Goal: Feedback & Contribution: Contribute content

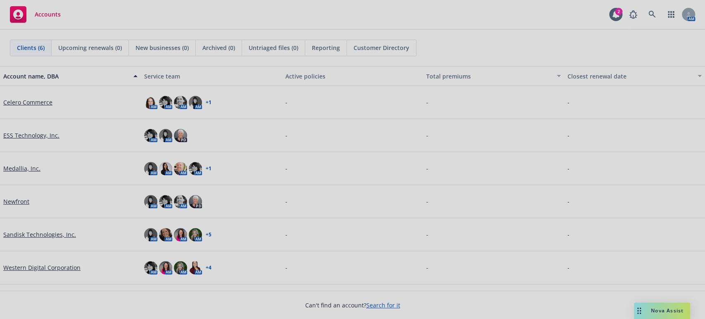
click at [22, 100] on div at bounding box center [352, 159] width 705 height 319
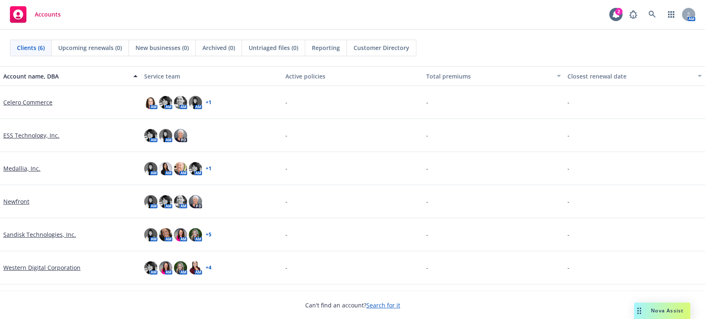
click at [22, 100] on link "Celero Commerce" at bounding box center [27, 102] width 49 height 9
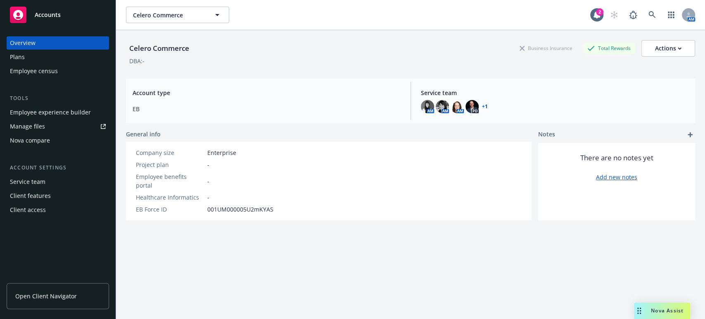
click at [18, 54] on div "Plans" at bounding box center [17, 56] width 15 height 13
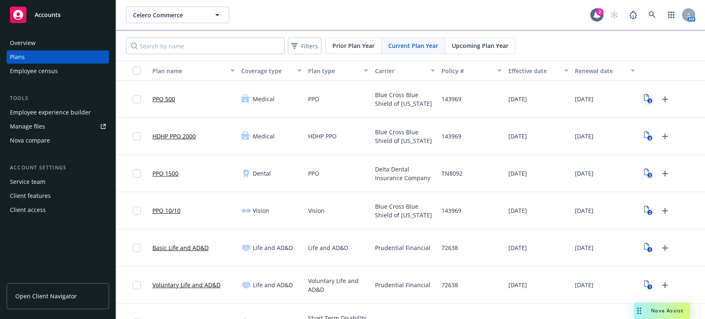
click at [644, 95] on icon "3" at bounding box center [648, 98] width 9 height 9
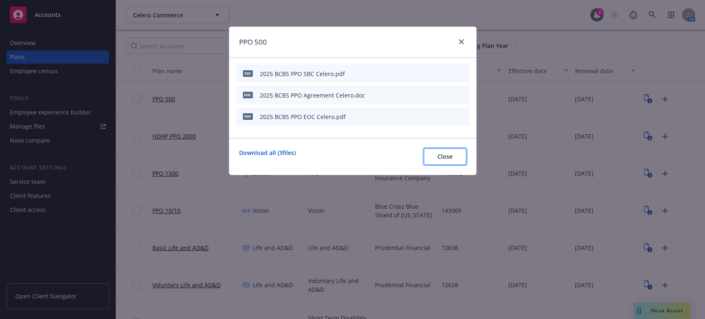
click at [449, 156] on span "Close" at bounding box center [444, 156] width 15 height 8
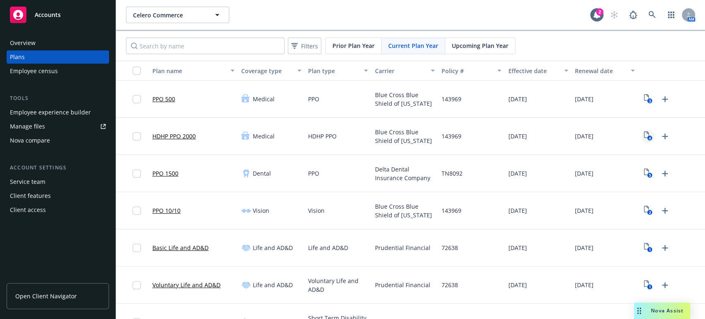
click at [644, 135] on icon "4" at bounding box center [648, 135] width 9 height 9
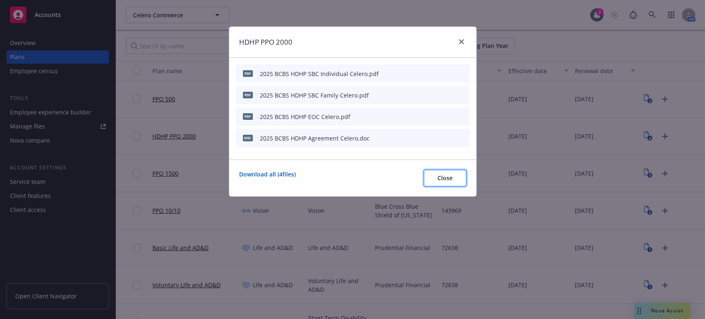
click at [447, 179] on span "Close" at bounding box center [444, 178] width 15 height 8
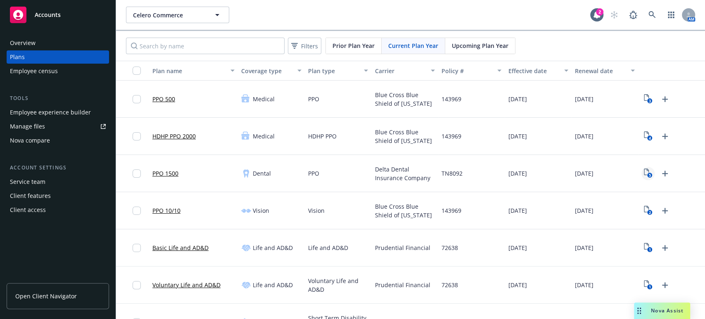
click at [644, 171] on icon "5" at bounding box center [648, 172] width 9 height 9
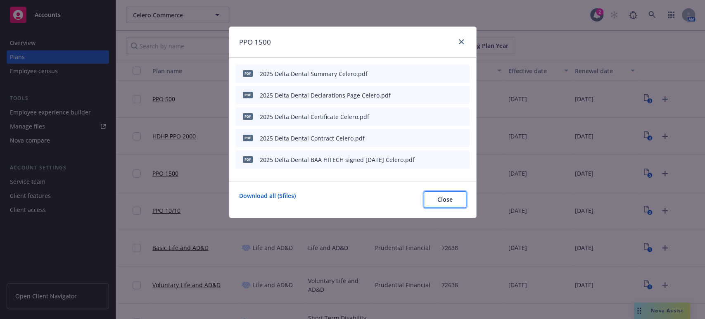
click at [445, 201] on span "Close" at bounding box center [444, 199] width 15 height 8
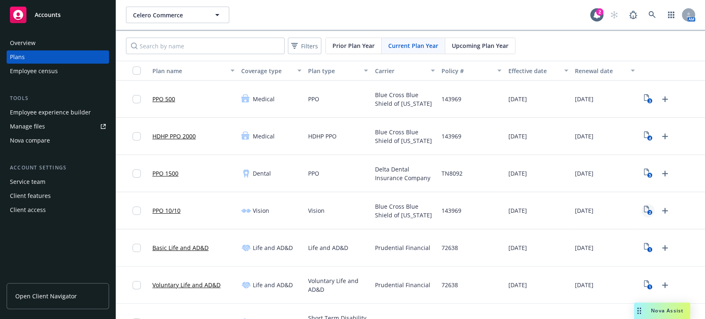
click at [644, 209] on icon "2" at bounding box center [648, 210] width 9 height 9
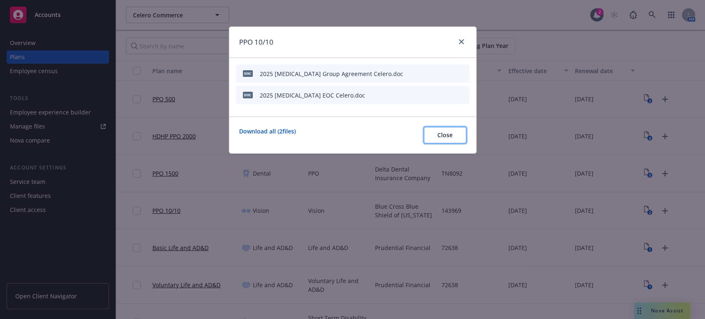
click at [443, 137] on span "Close" at bounding box center [444, 135] width 15 height 8
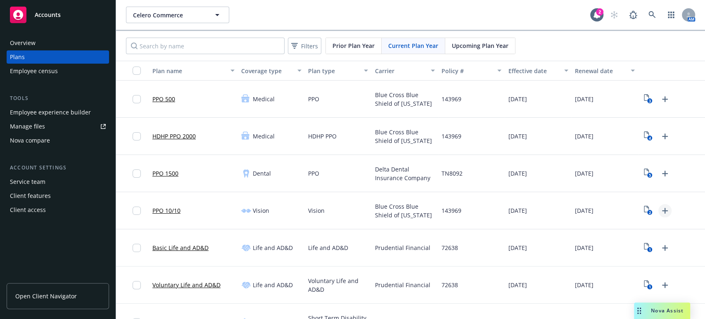
click at [660, 209] on icon "Upload Plan Documents" at bounding box center [665, 211] width 10 height 10
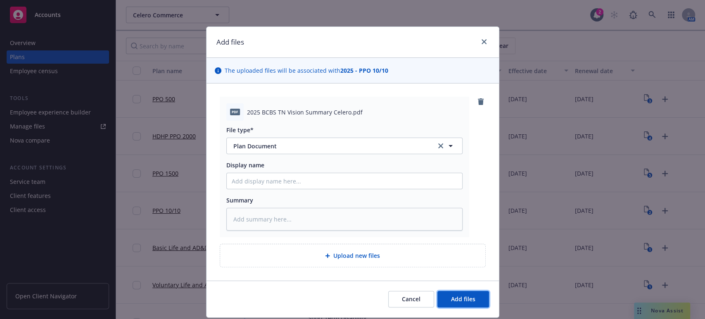
click at [455, 296] on span "Add files" at bounding box center [463, 299] width 24 height 8
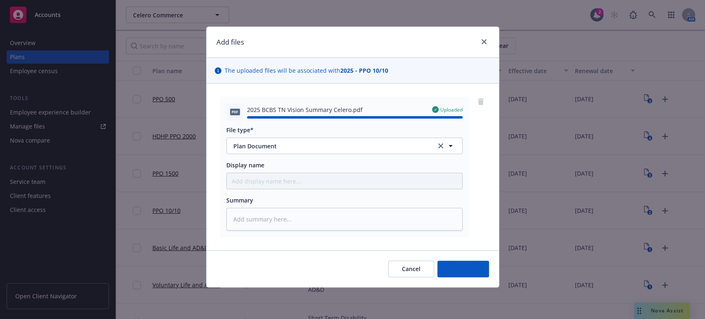
type textarea "x"
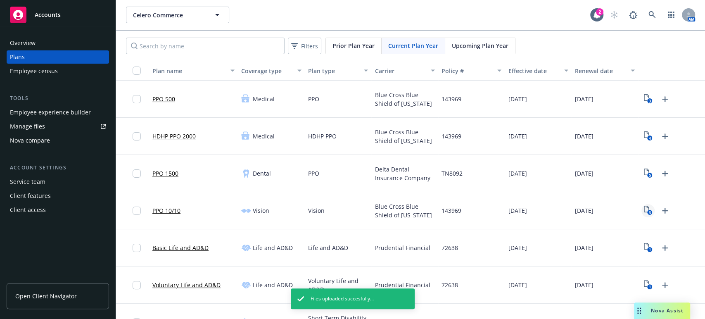
click at [644, 209] on icon "3" at bounding box center [648, 210] width 9 height 9
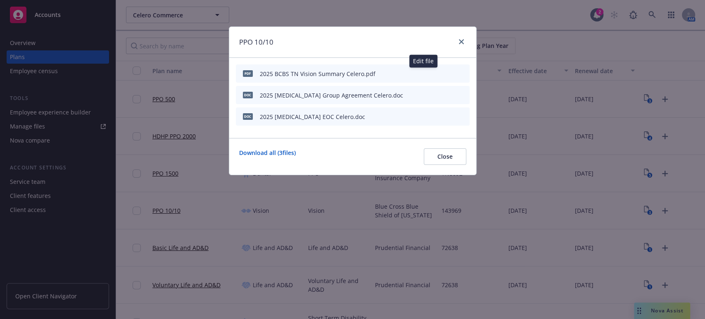
click at [423, 73] on icon "button" at bounding box center [422, 74] width 4 height 4
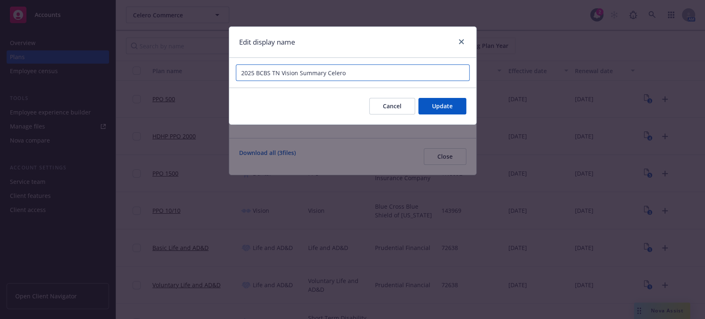
drag, startPoint x: 255, startPoint y: 72, endPoint x: 279, endPoint y: 72, distance: 24.4
click at [279, 72] on input "2025 BCBS TN Vision Summary Celero" at bounding box center [353, 72] width 234 height 17
type input "2025 BlueVision Summary Celero"
click at [437, 104] on span "Update" at bounding box center [442, 106] width 21 height 8
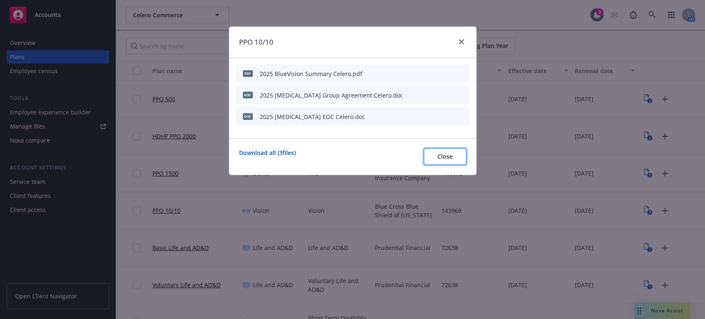
click at [439, 157] on span "Close" at bounding box center [444, 156] width 15 height 8
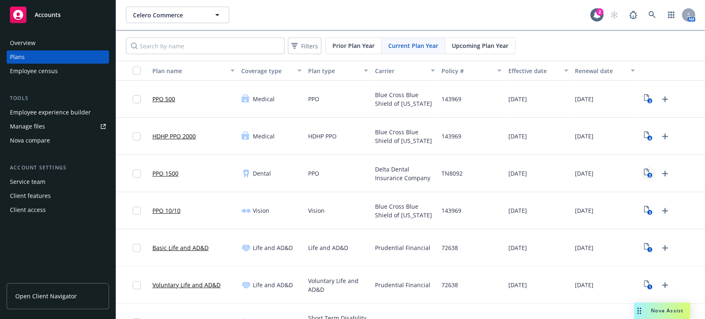
click at [644, 172] on icon "5" at bounding box center [648, 172] width 9 height 9
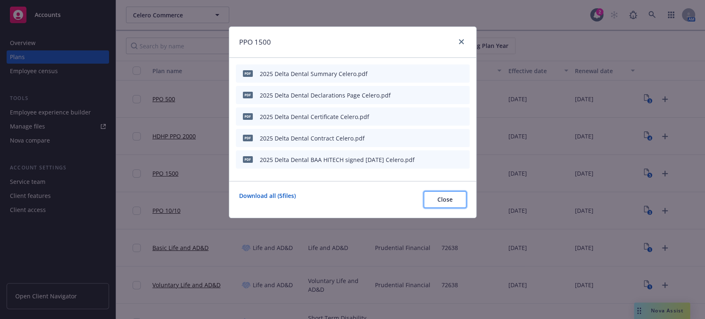
click at [446, 198] on span "Close" at bounding box center [444, 199] width 15 height 8
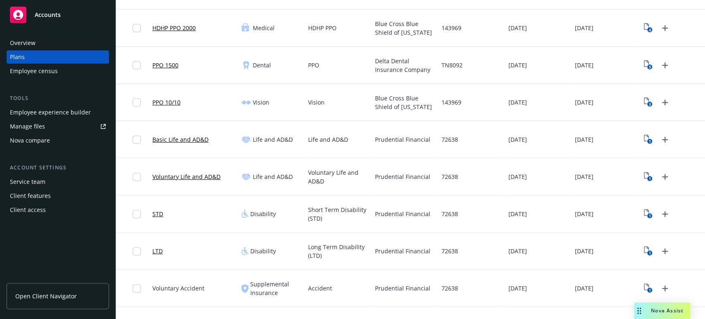
scroll to position [137, 0]
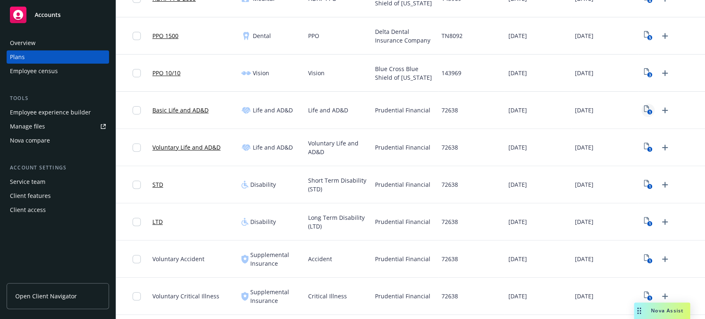
click at [644, 108] on icon "1" at bounding box center [648, 109] width 9 height 9
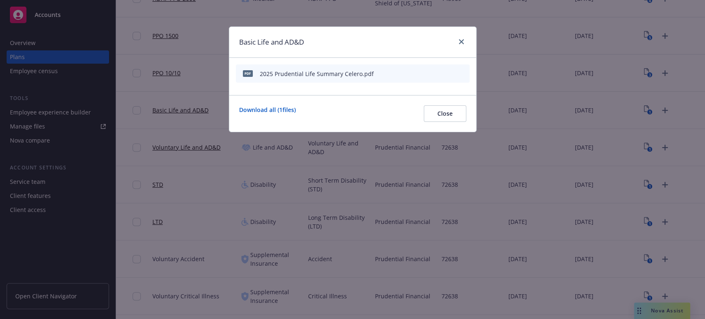
click at [449, 73] on icon "preview file" at bounding box center [448, 73] width 7 height 6
click at [444, 111] on span "Close" at bounding box center [444, 113] width 15 height 8
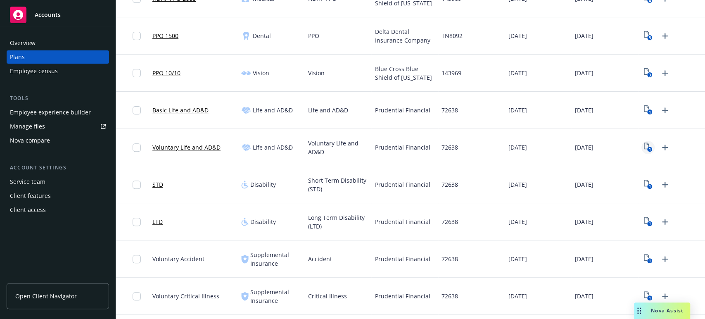
click at [644, 145] on icon "1" at bounding box center [648, 146] width 9 height 9
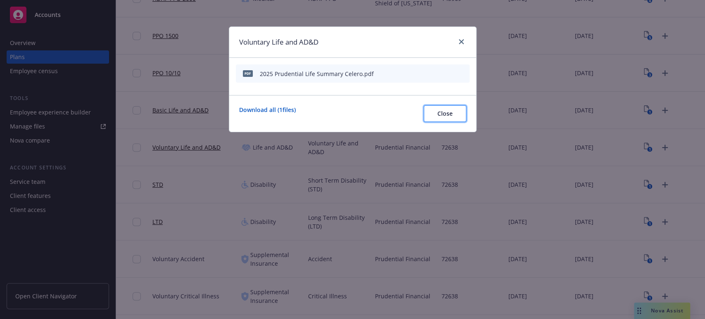
click at [437, 115] on span "Close" at bounding box center [444, 113] width 15 height 8
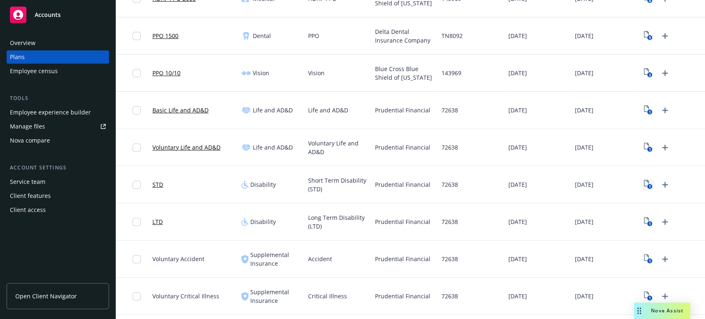
click at [644, 184] on icon "1" at bounding box center [648, 184] width 9 height 9
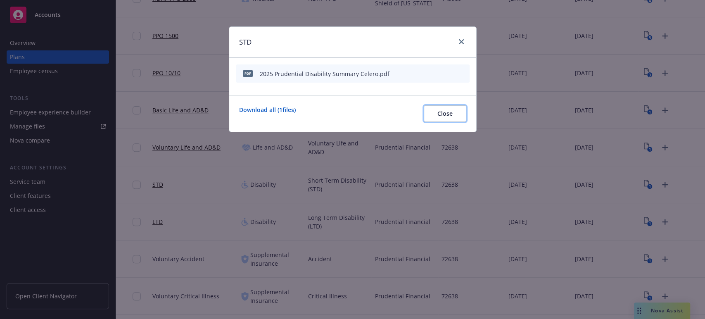
drag, startPoint x: 462, startPoint y: 106, endPoint x: 446, endPoint y: 113, distance: 17.9
click at [461, 108] on button "Close" at bounding box center [445, 113] width 43 height 17
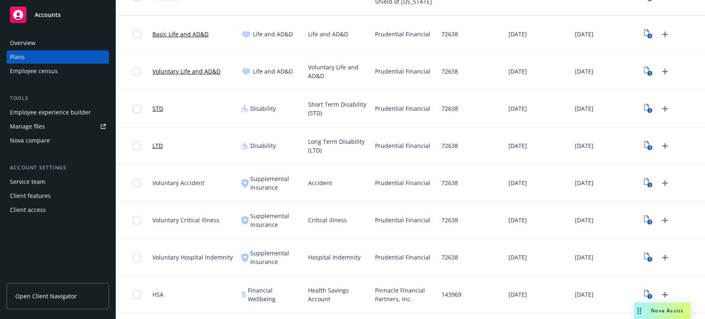
scroll to position [229, 0]
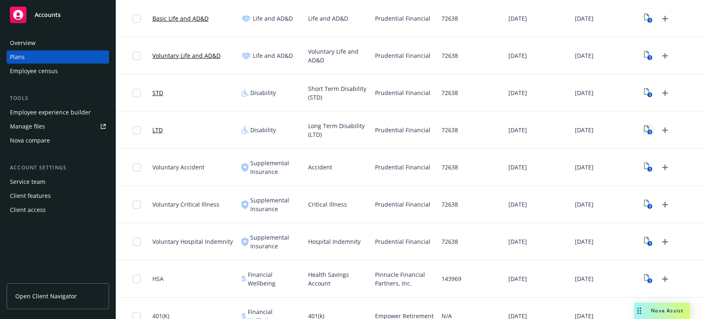
click at [647, 129] on rect "View Plan Documents" at bounding box center [649, 131] width 5 height 5
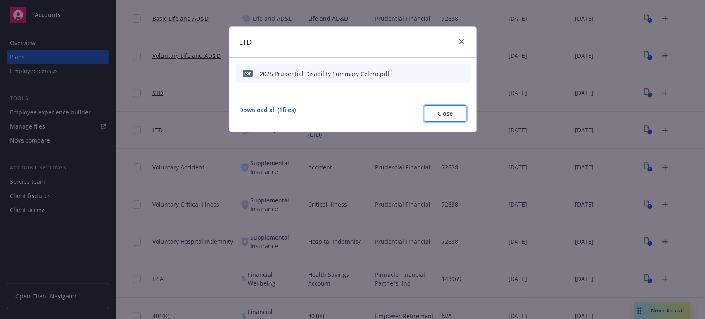
click at [436, 113] on button "Close" at bounding box center [445, 113] width 43 height 17
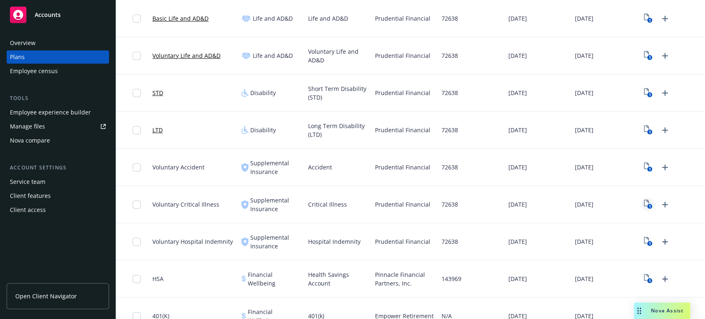
click at [644, 204] on icon "1" at bounding box center [648, 203] width 9 height 9
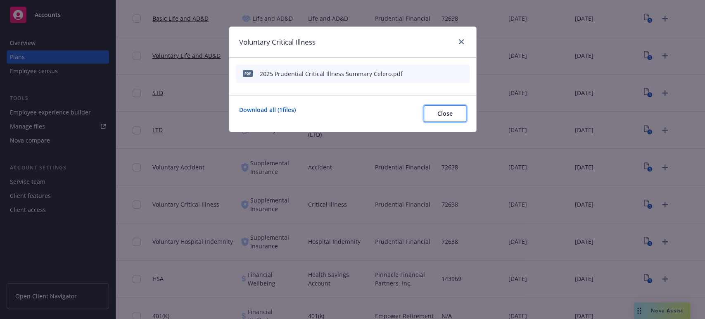
click at [446, 112] on span "Close" at bounding box center [444, 113] width 15 height 8
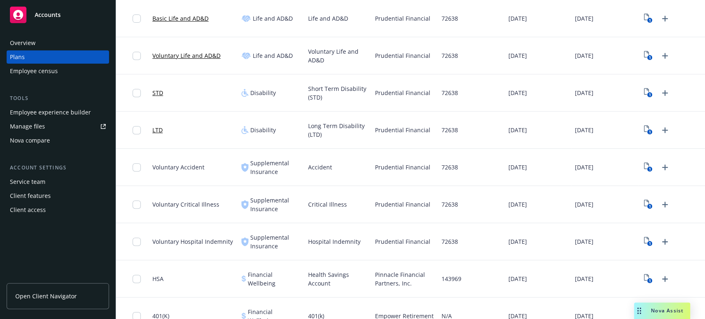
scroll to position [319, 0]
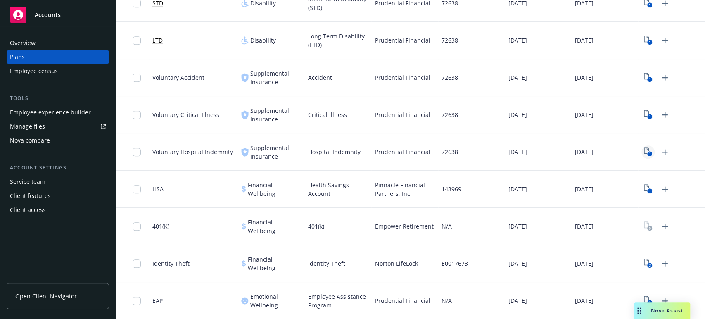
click at [644, 150] on icon "1" at bounding box center [648, 151] width 9 height 9
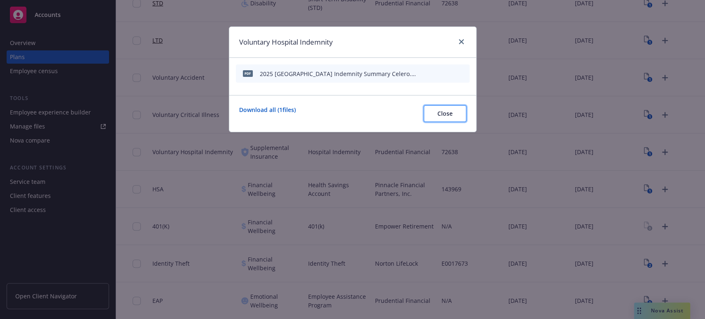
click at [449, 115] on span "Close" at bounding box center [444, 113] width 15 height 8
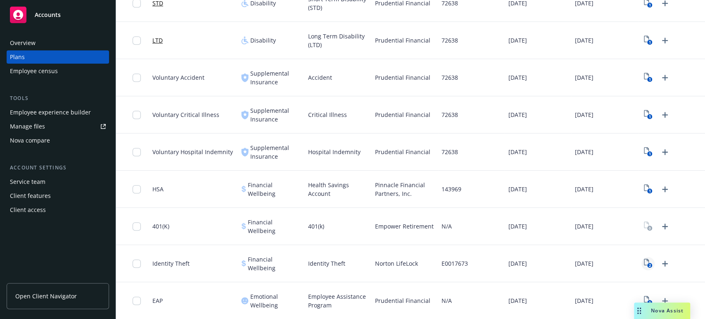
click at [644, 262] on icon "2" at bounding box center [648, 262] width 9 height 9
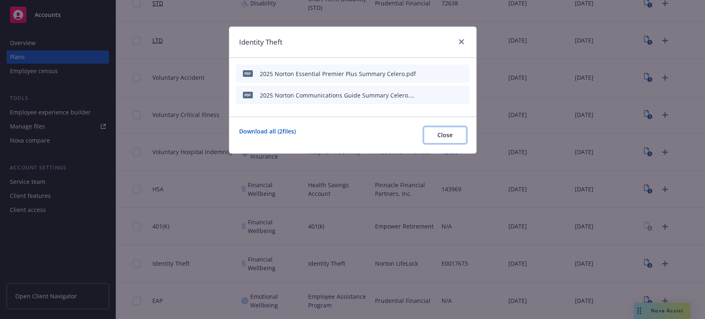
click at [448, 137] on span "Close" at bounding box center [444, 135] width 15 height 8
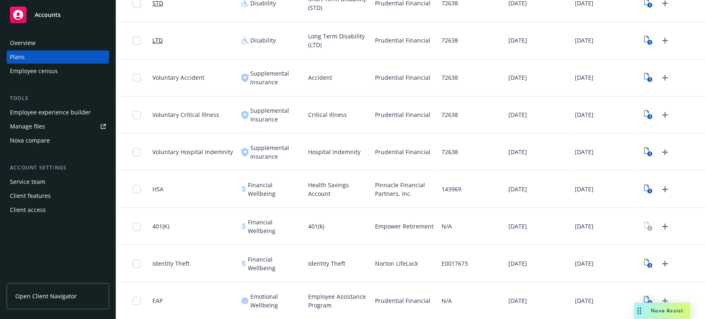
click at [644, 298] on icon "1" at bounding box center [648, 300] width 9 height 9
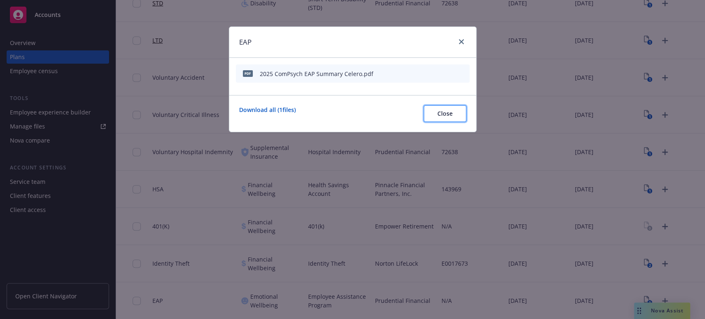
click at [445, 116] on span "Close" at bounding box center [444, 113] width 15 height 8
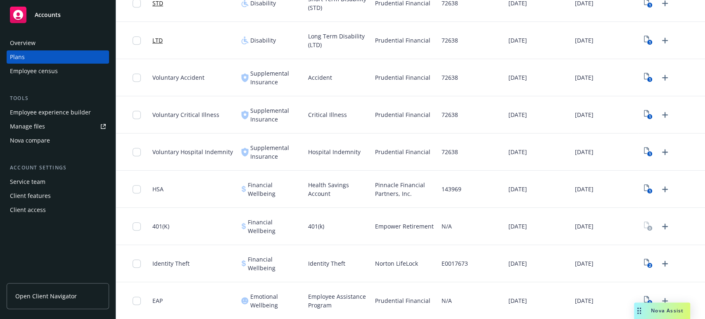
click at [40, 296] on span "Open Client Navigator" at bounding box center [46, 295] width 62 height 9
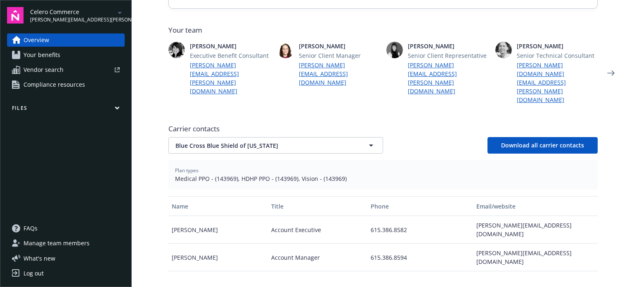
scroll to position [206, 0]
click at [525, 141] on span "Download all carrier contacts" at bounding box center [542, 145] width 83 height 8
